Goal: Task Accomplishment & Management: Use online tool/utility

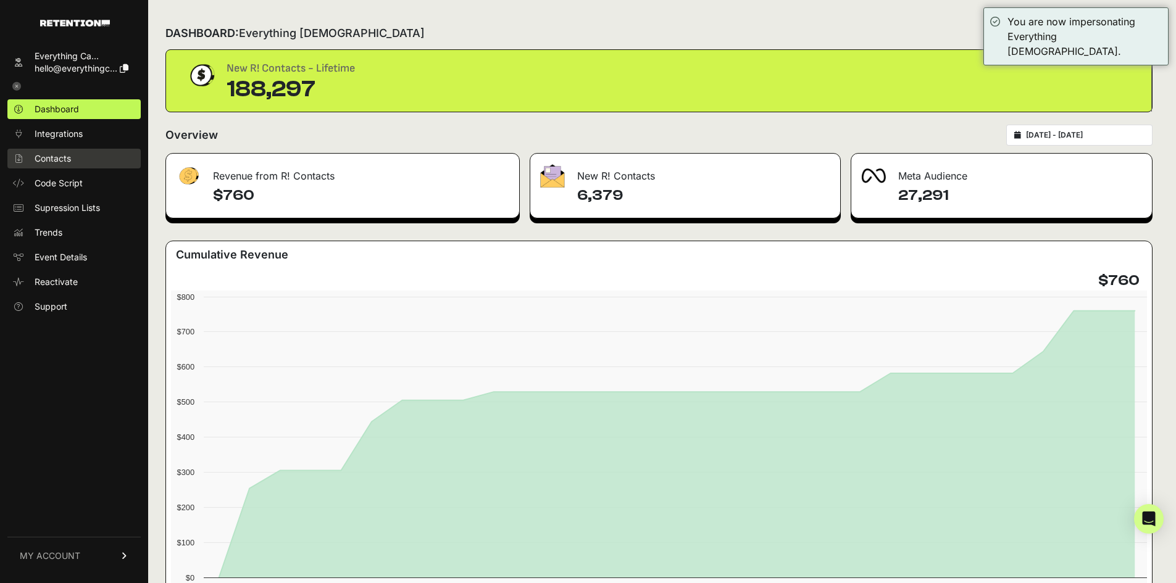
click at [43, 151] on link "Contacts" at bounding box center [73, 159] width 133 height 20
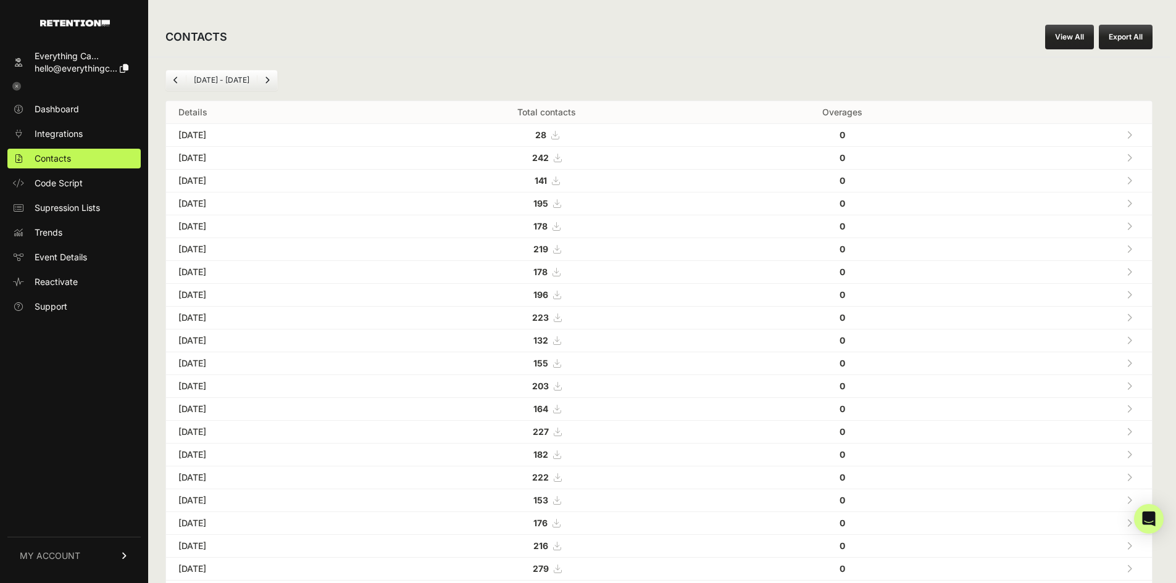
click at [1069, 44] on link "View All" at bounding box center [1069, 37] width 49 height 25
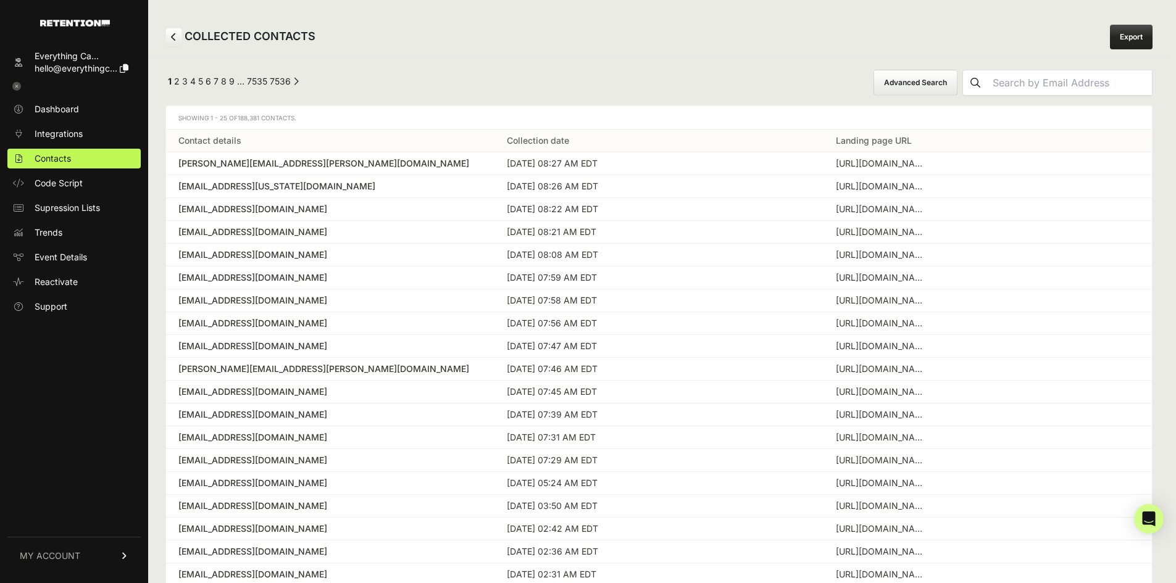
click at [948, 89] on button "Advanced Search" at bounding box center [915, 83] width 84 height 26
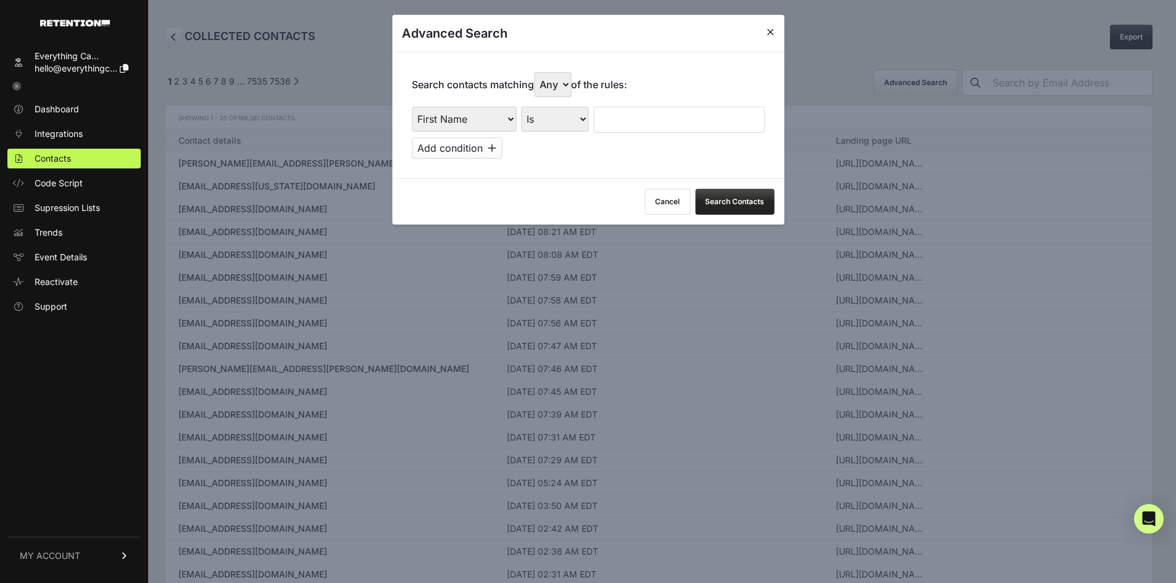
click at [552, 88] on select "Any All" at bounding box center [552, 84] width 37 height 25
select select "true"
click at [537, 72] on select "Any All" at bounding box center [552, 84] width 37 height 25
click at [492, 122] on select "First Name Last Name State City Email Email Domain Landing Domain Landing Page …" at bounding box center [464, 119] width 104 height 25
select select "landing_page_url"
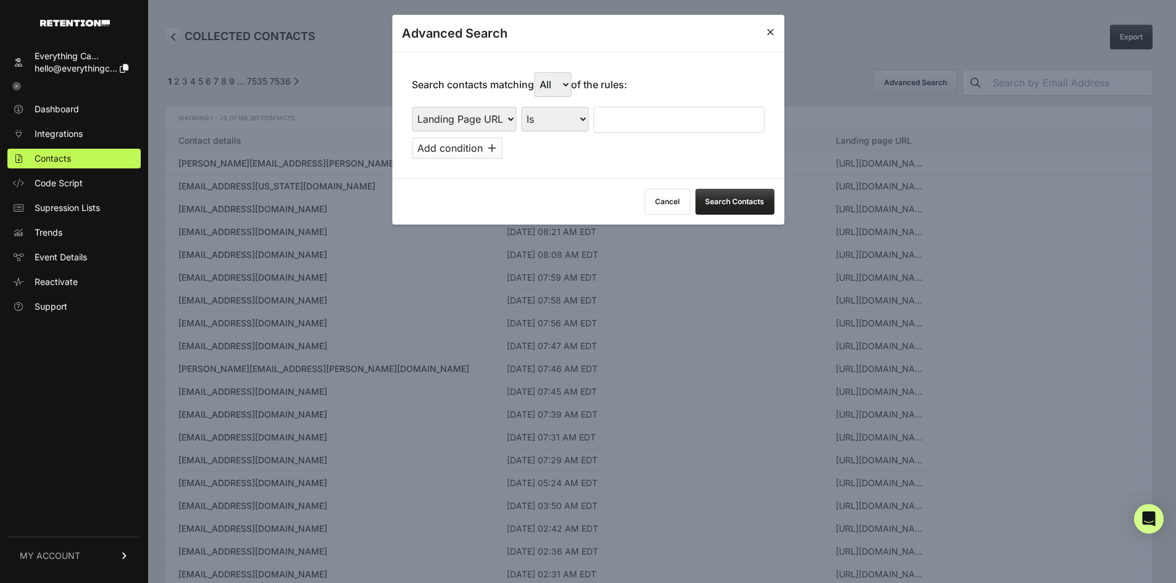
click at [412, 107] on select "First Name Last Name State City Email Email Domain Landing Domain Landing Page …" at bounding box center [464, 119] width 104 height 25
click at [558, 120] on select "Is Is not Contains Starts with" at bounding box center [554, 119] width 67 height 25
select select "contains"
click at [521, 107] on select "Is Is not Contains Starts with" at bounding box center [554, 119] width 67 height 25
click at [631, 122] on input "text" at bounding box center [678, 120] width 171 height 26
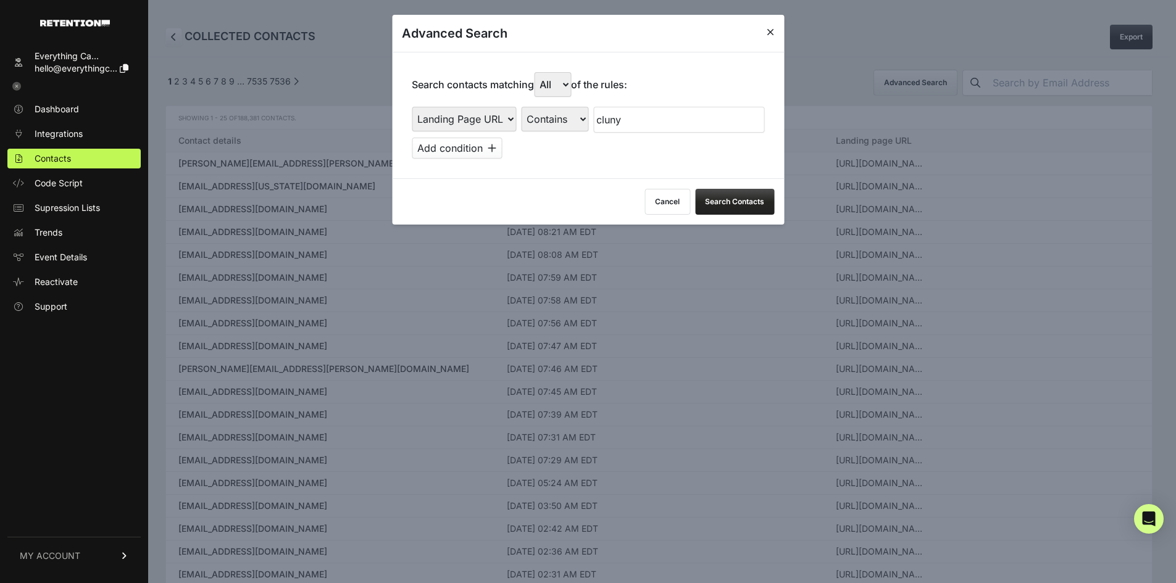
type input "cluny"
click at [459, 135] on div "First Name Last Name State City Email Email Domain Landing Domain Landing Page …" at bounding box center [588, 133] width 352 height 52
click at [466, 143] on button "Add condition" at bounding box center [457, 148] width 90 height 21
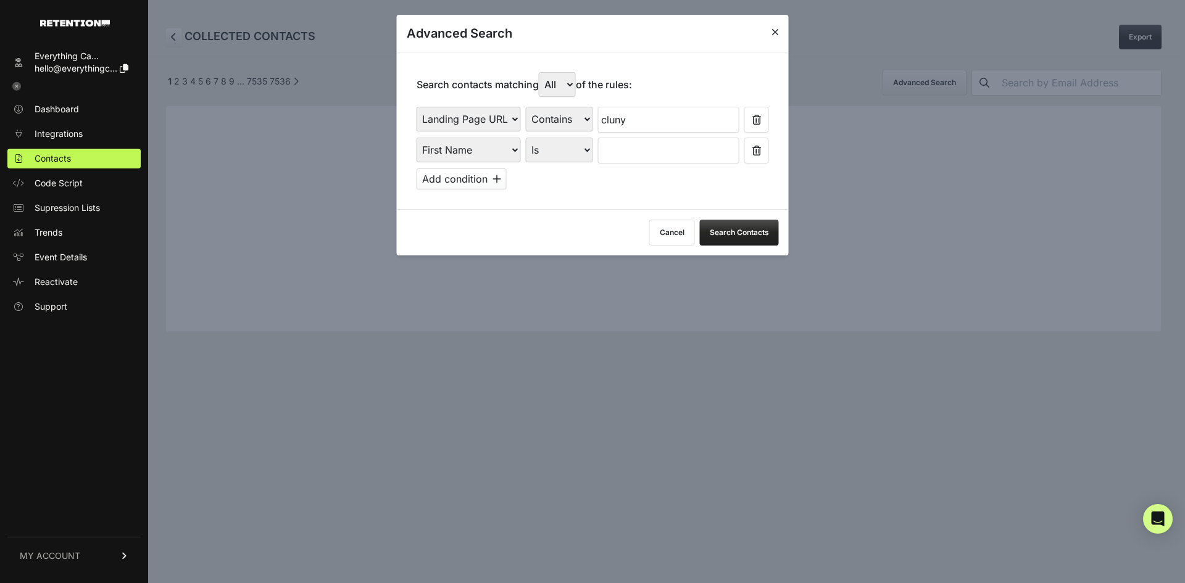
click at [492, 152] on select "First Name Last Name State City Email Email Domain Landing Domain Landing Page …" at bounding box center [469, 150] width 104 height 25
click at [417, 138] on select "First Name Last Name State City Email Email Domain Landing Domain Landing Page …" at bounding box center [469, 150] width 104 height 25
click at [557, 145] on select "Is Is not Contains Starts with" at bounding box center [559, 150] width 67 height 25
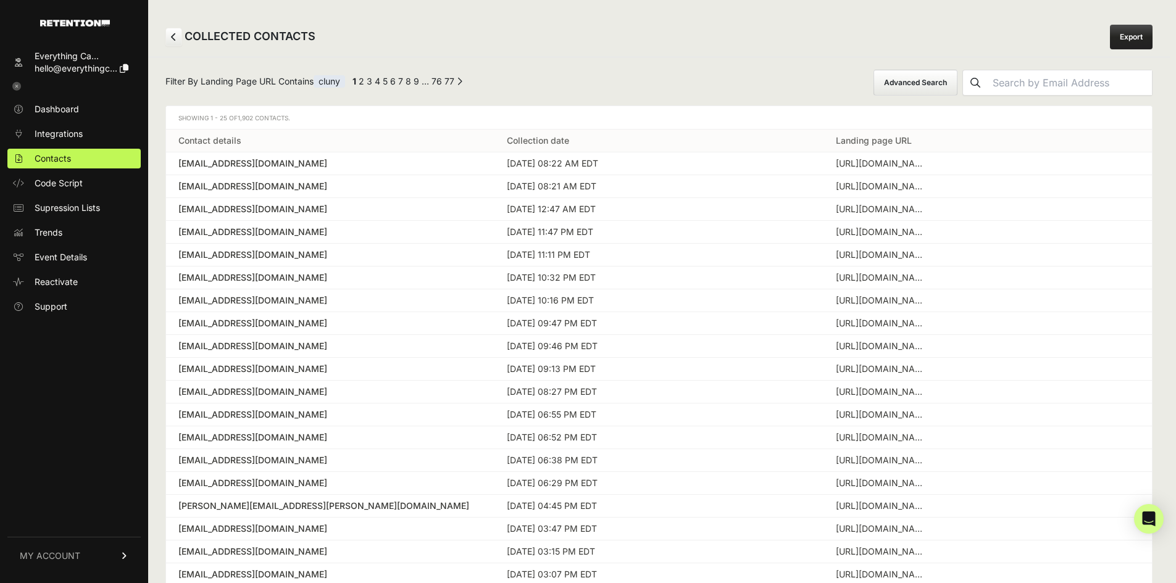
click at [922, 84] on button "Advanced Search" at bounding box center [915, 83] width 84 height 26
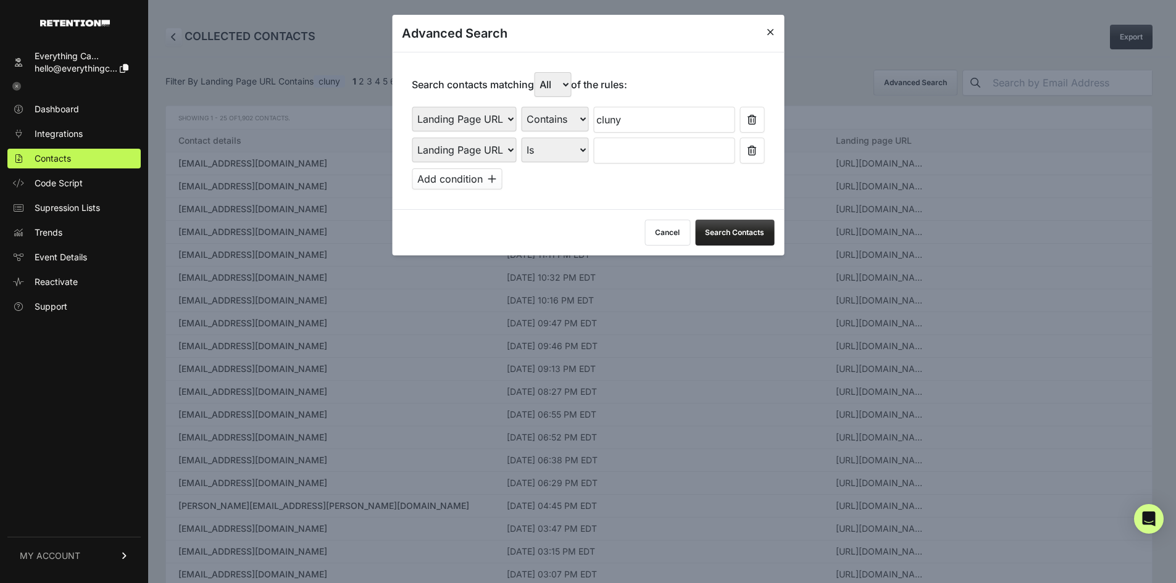
click at [502, 153] on select "First Name Last Name State City Email Email Domain Landing Domain Landing Page …" at bounding box center [464, 150] width 104 height 25
select select "file_date"
click at [412, 138] on select "First Name Last Name State City Email Email Domain Landing Domain Landing Page …" at bounding box center [464, 150] width 104 height 25
click at [561, 152] on select "Is on Is between" at bounding box center [555, 150] width 68 height 25
select select "is_between"
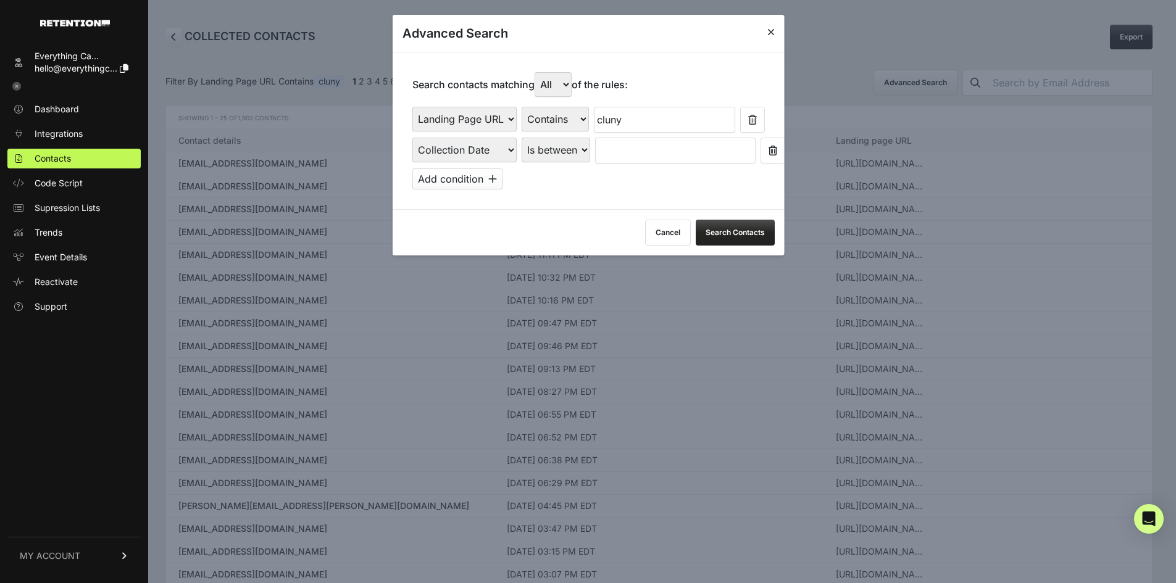
click at [521, 138] on select "Is on Is between" at bounding box center [555, 150] width 68 height 25
click at [623, 135] on div "First Name Last Name State City Email Email Domain Landing Domain Landing Page …" at bounding box center [588, 135] width 352 height 57
click at [622, 152] on input "text" at bounding box center [626, 151] width 65 height 26
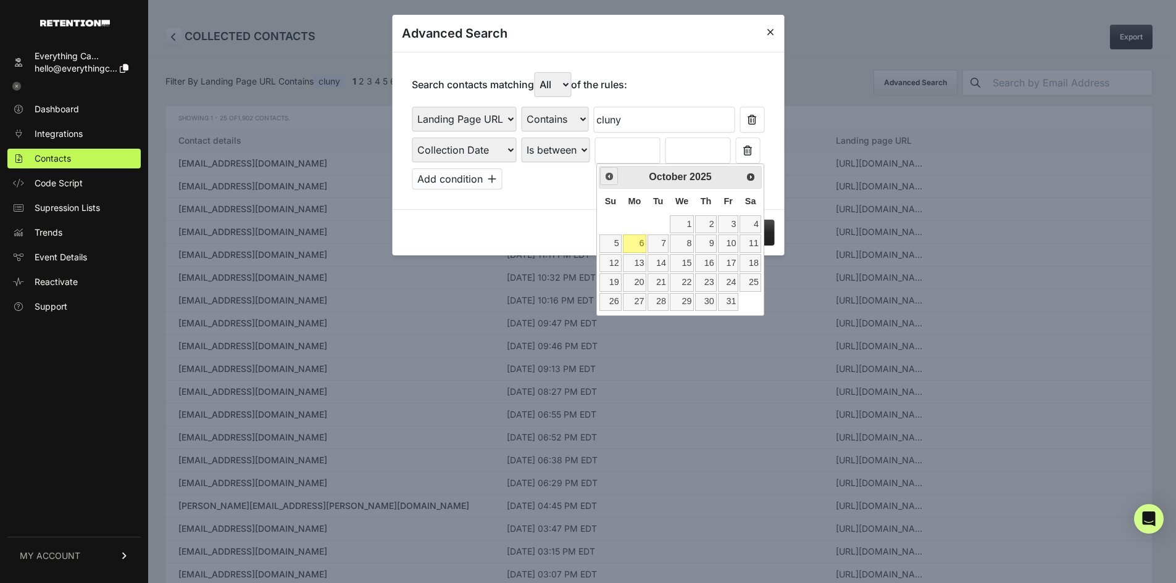
click at [610, 181] on span "Prev" at bounding box center [609, 177] width 10 height 10
click at [639, 302] on link "29" at bounding box center [635, 302] width 24 height 18
type input "09/29/2025"
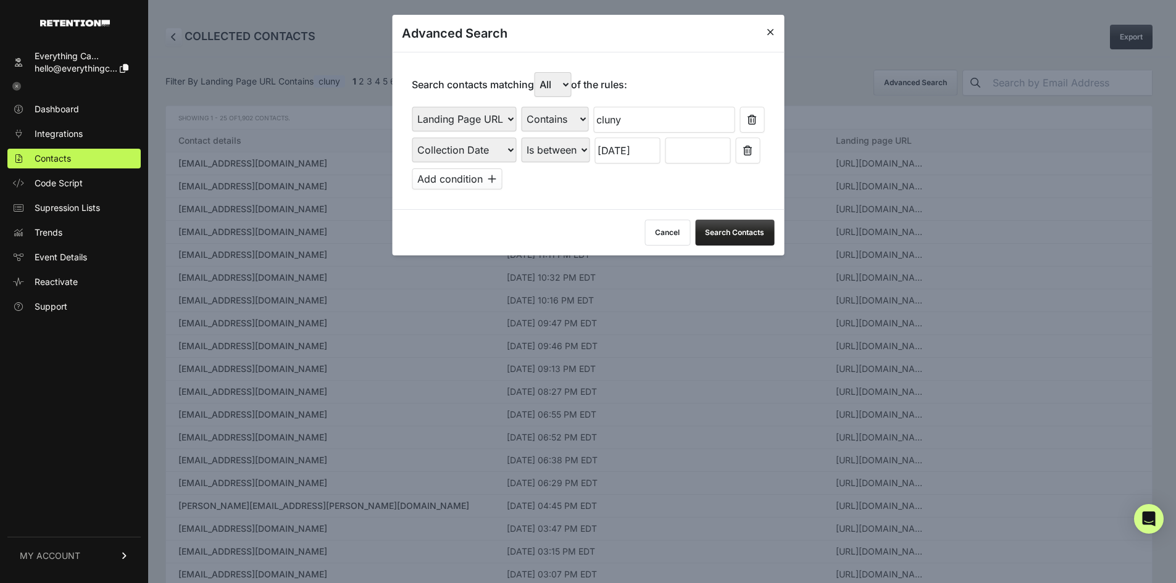
click at [707, 149] on input "text" at bounding box center [697, 151] width 65 height 26
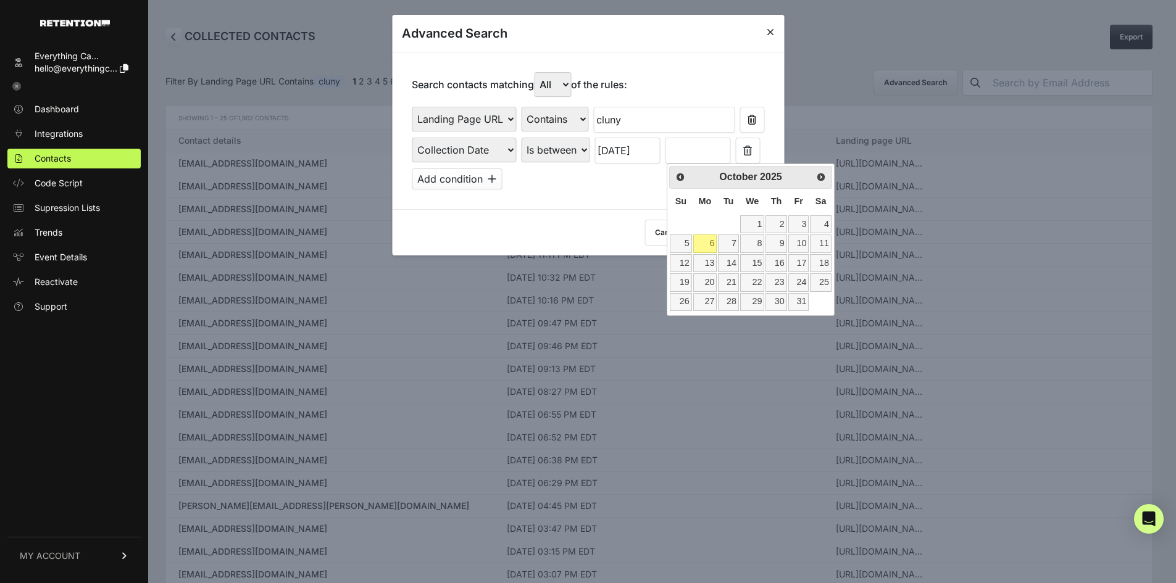
click at [708, 244] on link "6" at bounding box center [705, 243] width 24 height 18
type input "10/06/2025"
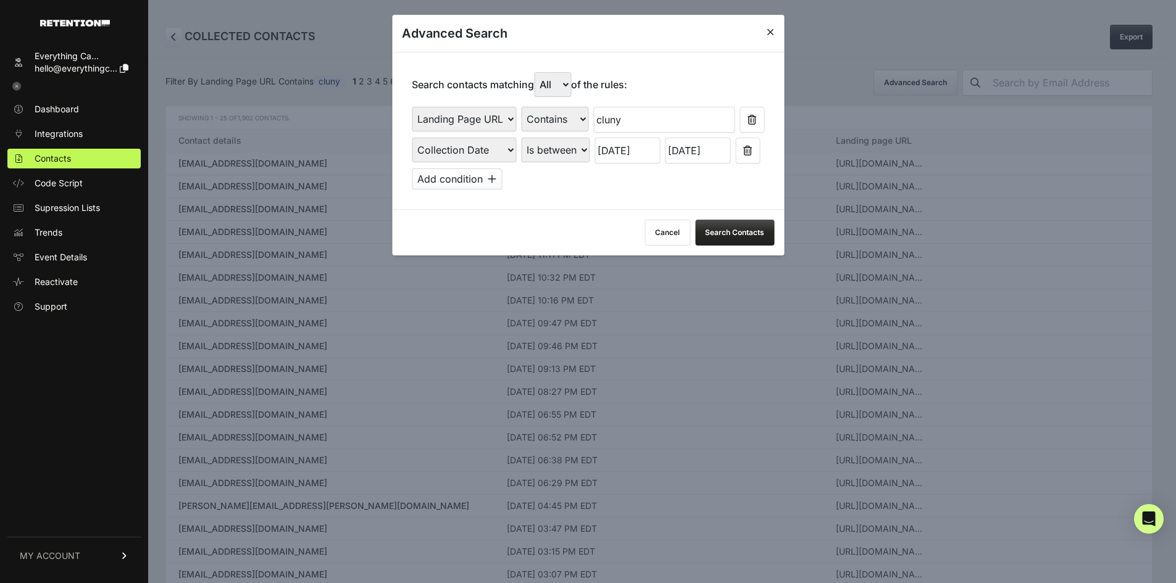
click at [723, 234] on button "Search Contacts" at bounding box center [734, 233] width 79 height 26
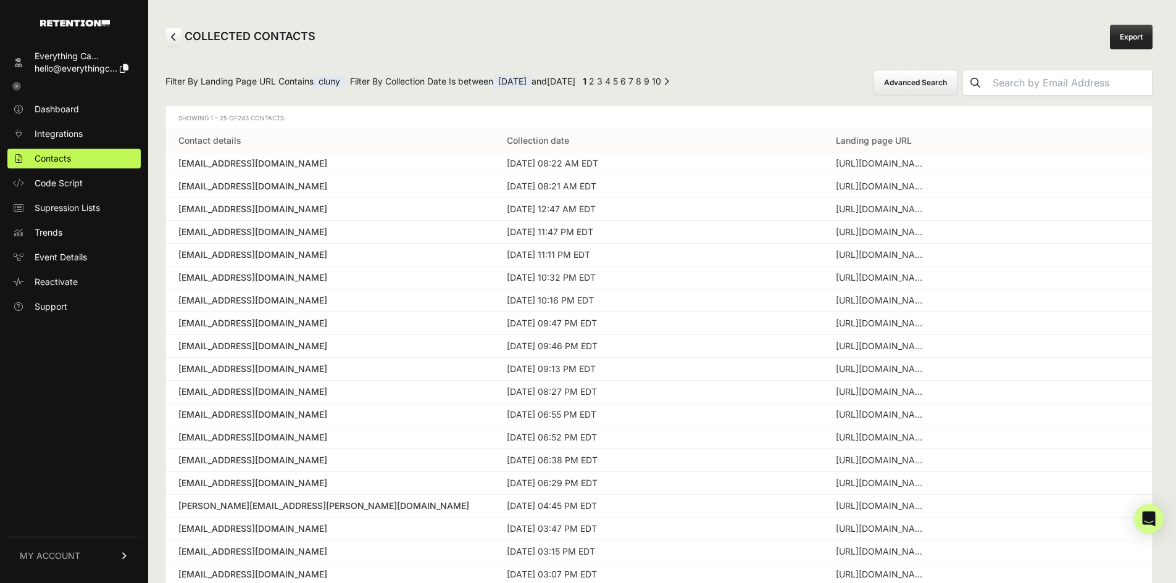
click at [1150, 40] on link "Export" at bounding box center [1131, 37] width 43 height 25
